Goal: Task Accomplishment & Management: Manage account settings

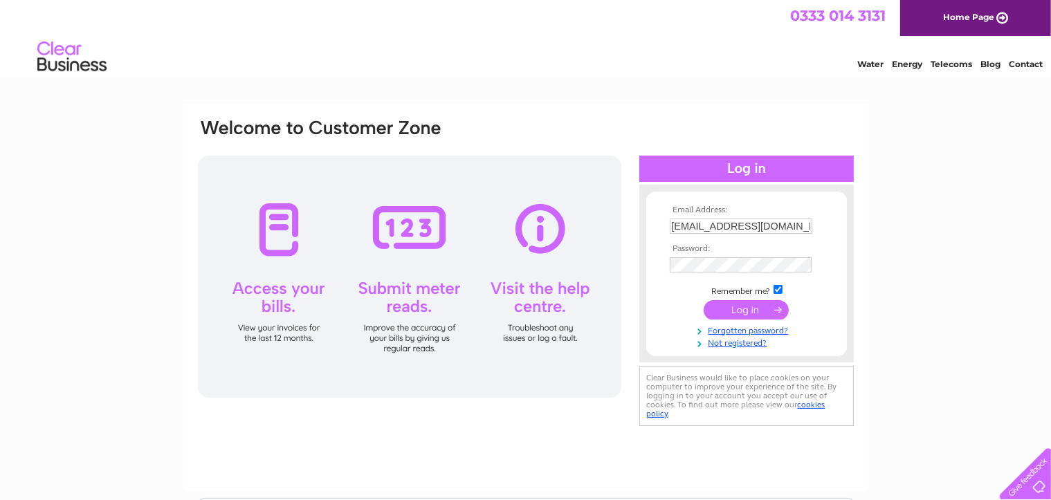
click at [767, 309] on input "submit" at bounding box center [746, 309] width 85 height 19
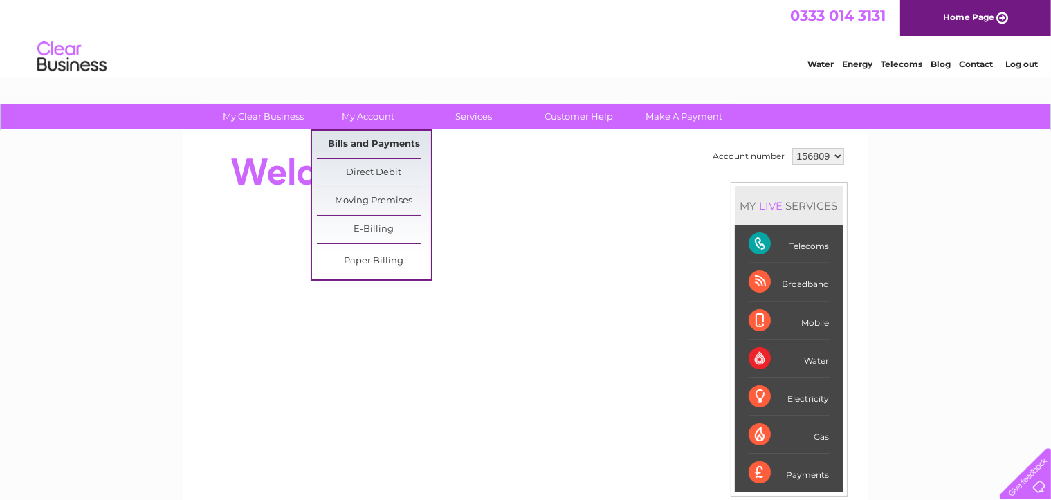
click at [375, 140] on link "Bills and Payments" at bounding box center [374, 145] width 114 height 28
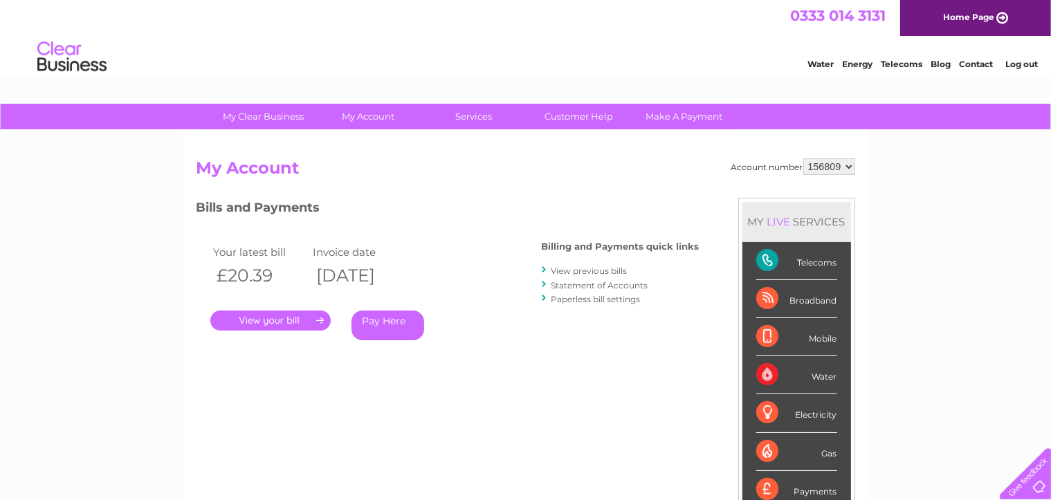
click at [282, 318] on link "." at bounding box center [270, 321] width 120 height 20
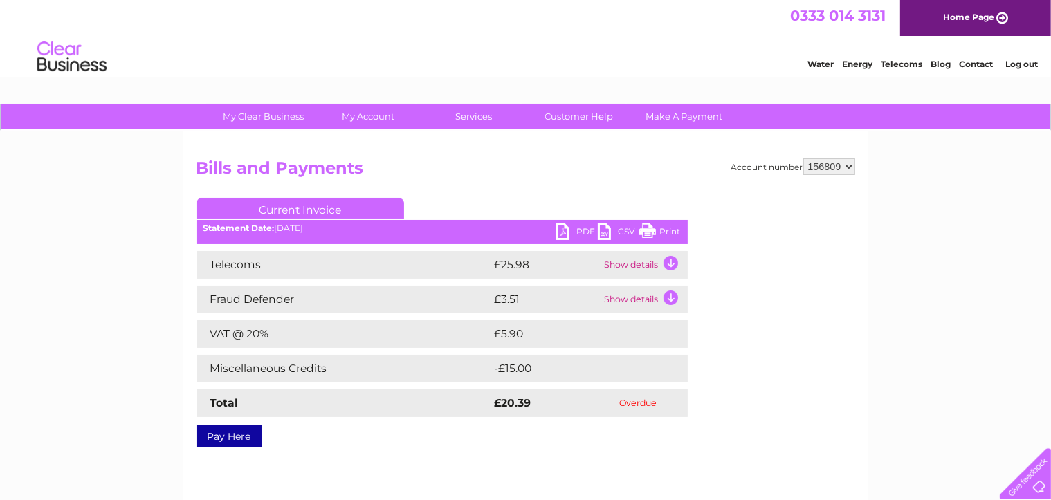
click at [567, 232] on link "PDF" at bounding box center [577, 234] width 42 height 20
